Goal: Navigation & Orientation: Find specific page/section

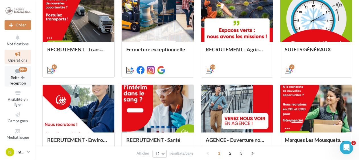
scroll to position [17, 0]
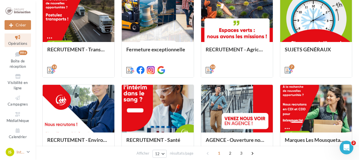
click at [28, 153] on icon at bounding box center [28, 152] width 3 height 5
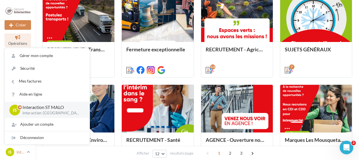
click at [28, 153] on icon at bounding box center [28, 152] width 3 height 5
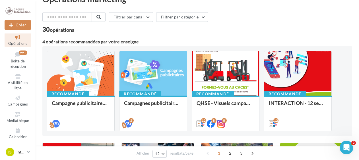
scroll to position [0, 0]
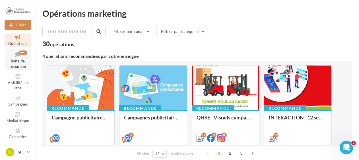
click at [14, 61] on span "Boîte de réception" at bounding box center [18, 64] width 16 height 10
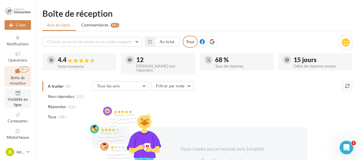
click at [21, 99] on span "Visibilité en ligne" at bounding box center [18, 102] width 20 height 10
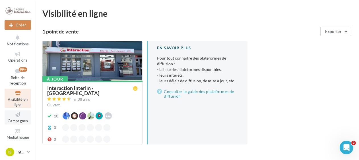
click at [12, 122] on span "Campagnes" at bounding box center [18, 121] width 20 height 5
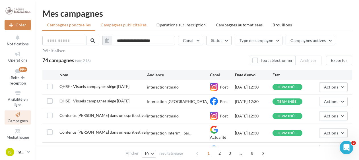
click at [133, 26] on span "Campagnes publicitaires" at bounding box center [124, 24] width 46 height 5
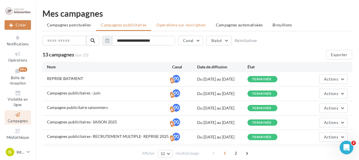
click at [173, 22] on span "Operations sur inscription" at bounding box center [180, 24] width 49 height 5
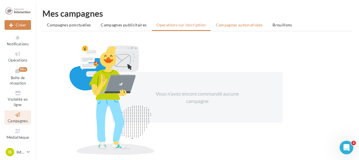
click at [234, 24] on span "Campagnes automatisées" at bounding box center [239, 24] width 47 height 5
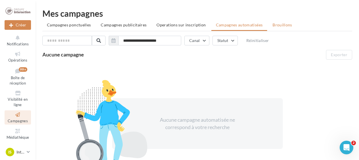
click at [280, 25] on span "Brouillons" at bounding box center [282, 24] width 20 height 5
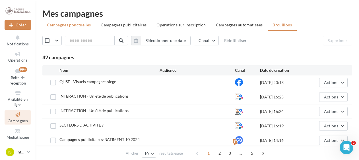
click at [77, 26] on span "Campagnes ponctuelles" at bounding box center [69, 24] width 44 height 5
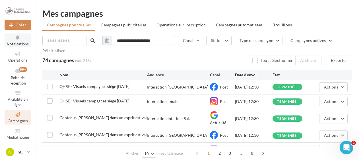
click at [19, 43] on span "Notifications" at bounding box center [18, 44] width 22 height 5
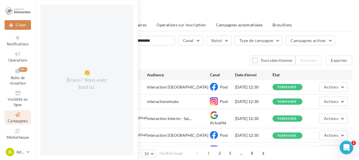
drag, startPoint x: 355, startPoint y: 0, endPoint x: 197, endPoint y: 9, distance: 157.6
click at [197, 9] on div "**********" at bounding box center [197, 132] width 323 height 265
